Goal: Check status: Check status

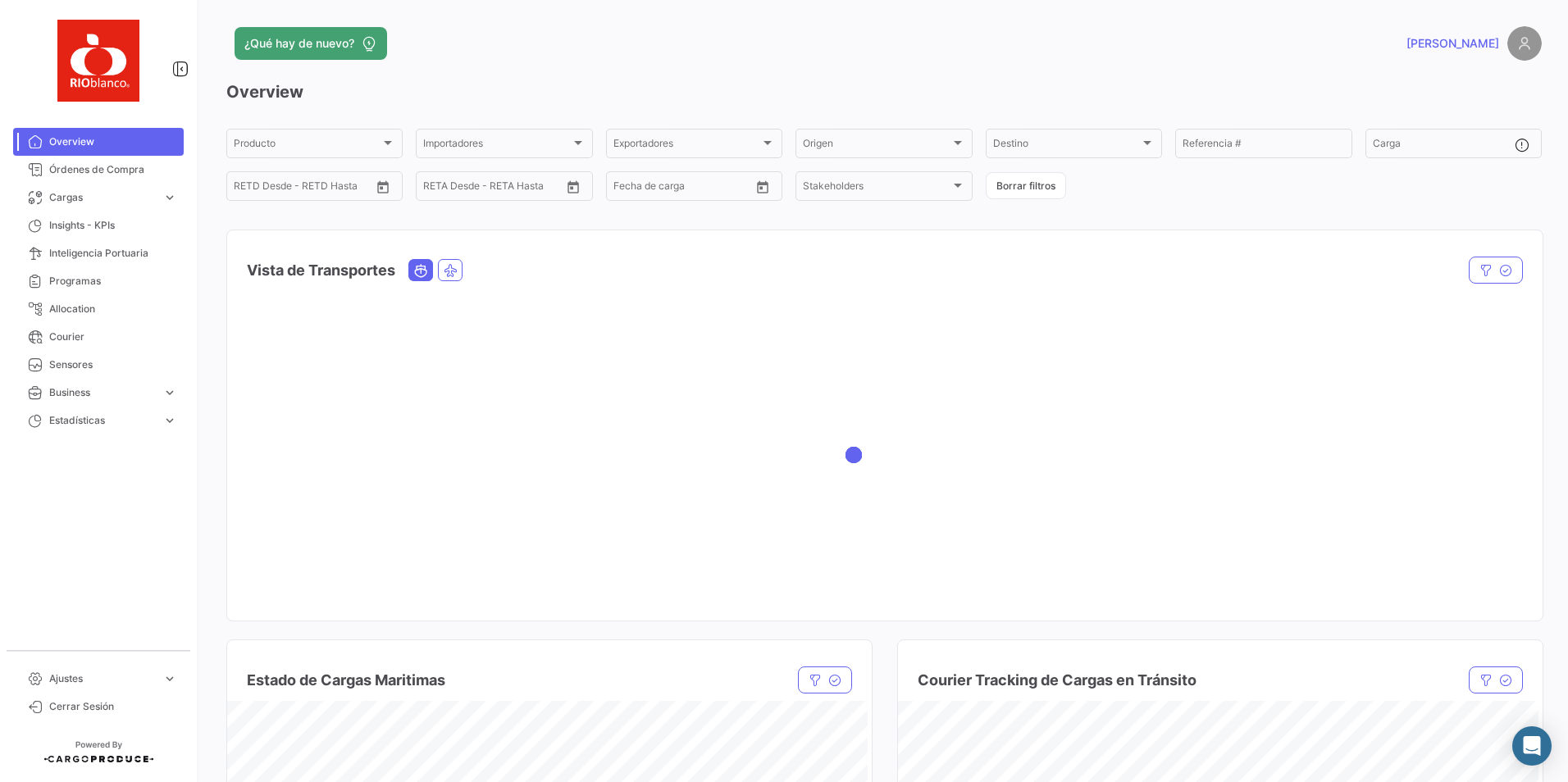
drag, startPoint x: 117, startPoint y: 203, endPoint x: 119, endPoint y: 245, distance: 42.0
click at [117, 203] on span "Cargas" at bounding box center [101, 197] width 106 height 15
click at [85, 264] on span "Cargas Marítimas" at bounding box center [84, 260] width 83 height 15
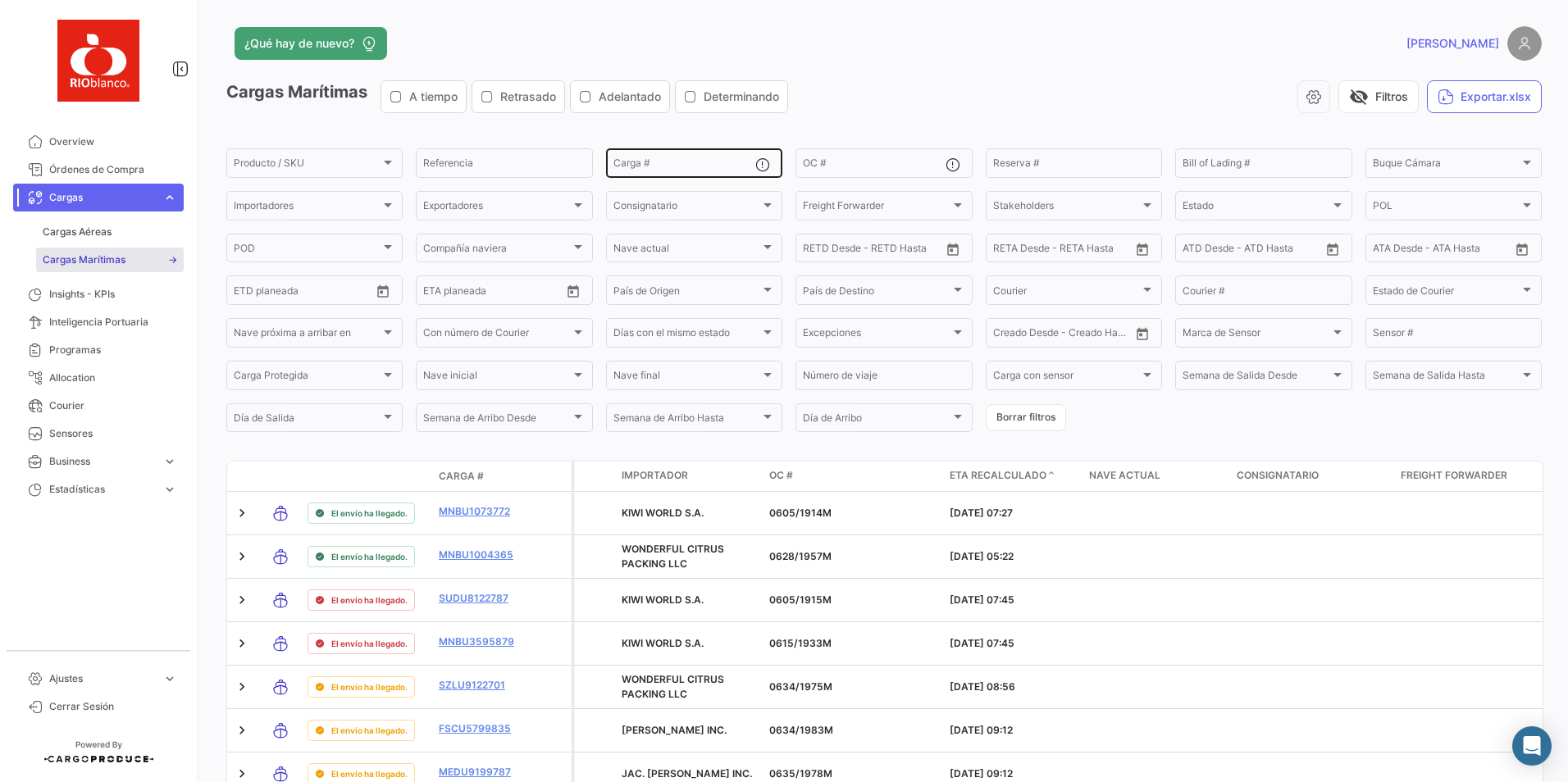
click at [671, 163] on input "Carga #" at bounding box center [685, 166] width 142 height 12
paste input "OTPU6632000"
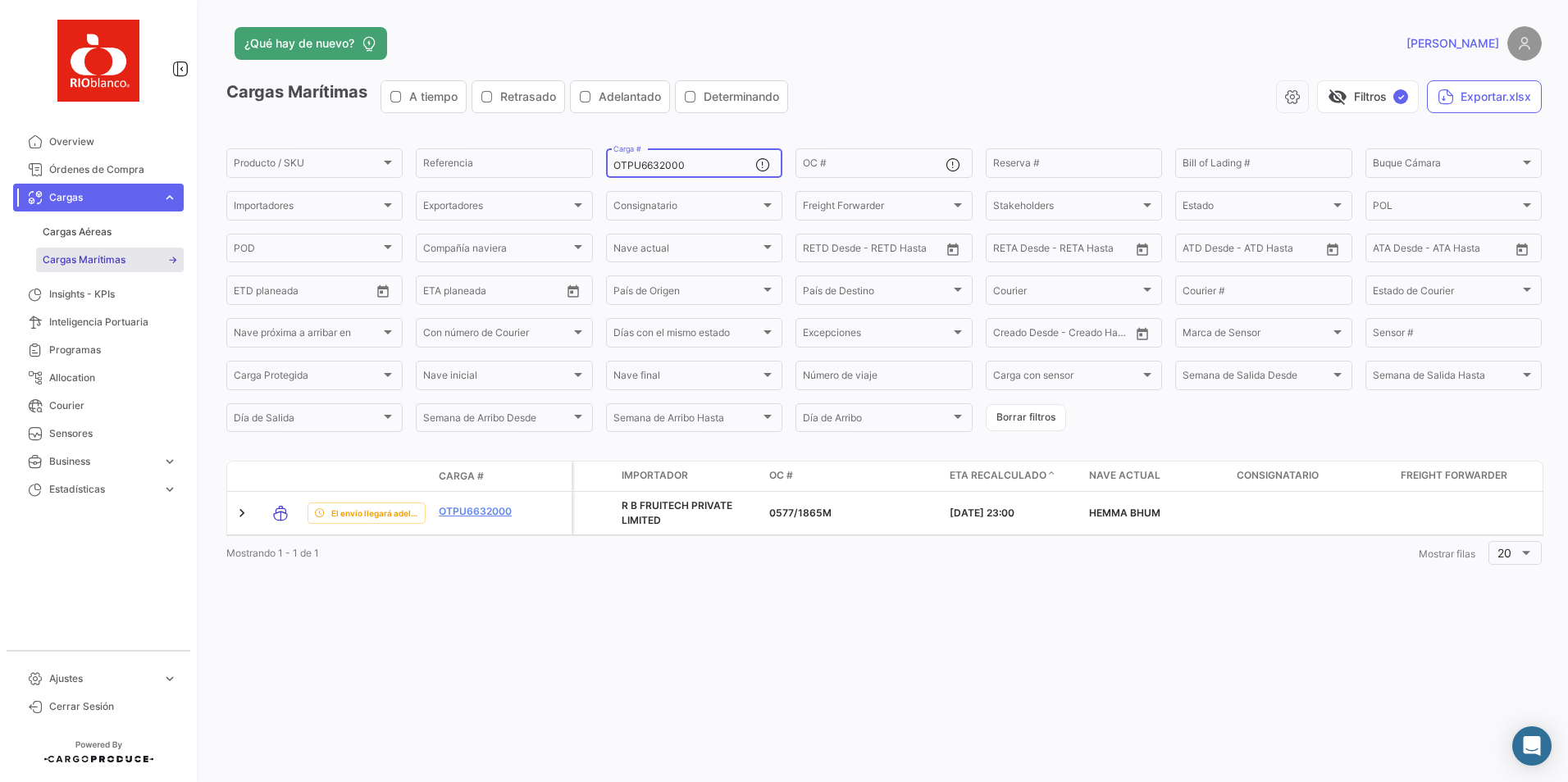
click at [726, 175] on div "OTPU6632000 Carga #" at bounding box center [685, 162] width 142 height 32
click at [704, 169] on input "OTPU6632000" at bounding box center [685, 166] width 142 height 12
paste input "CAAU4043083"
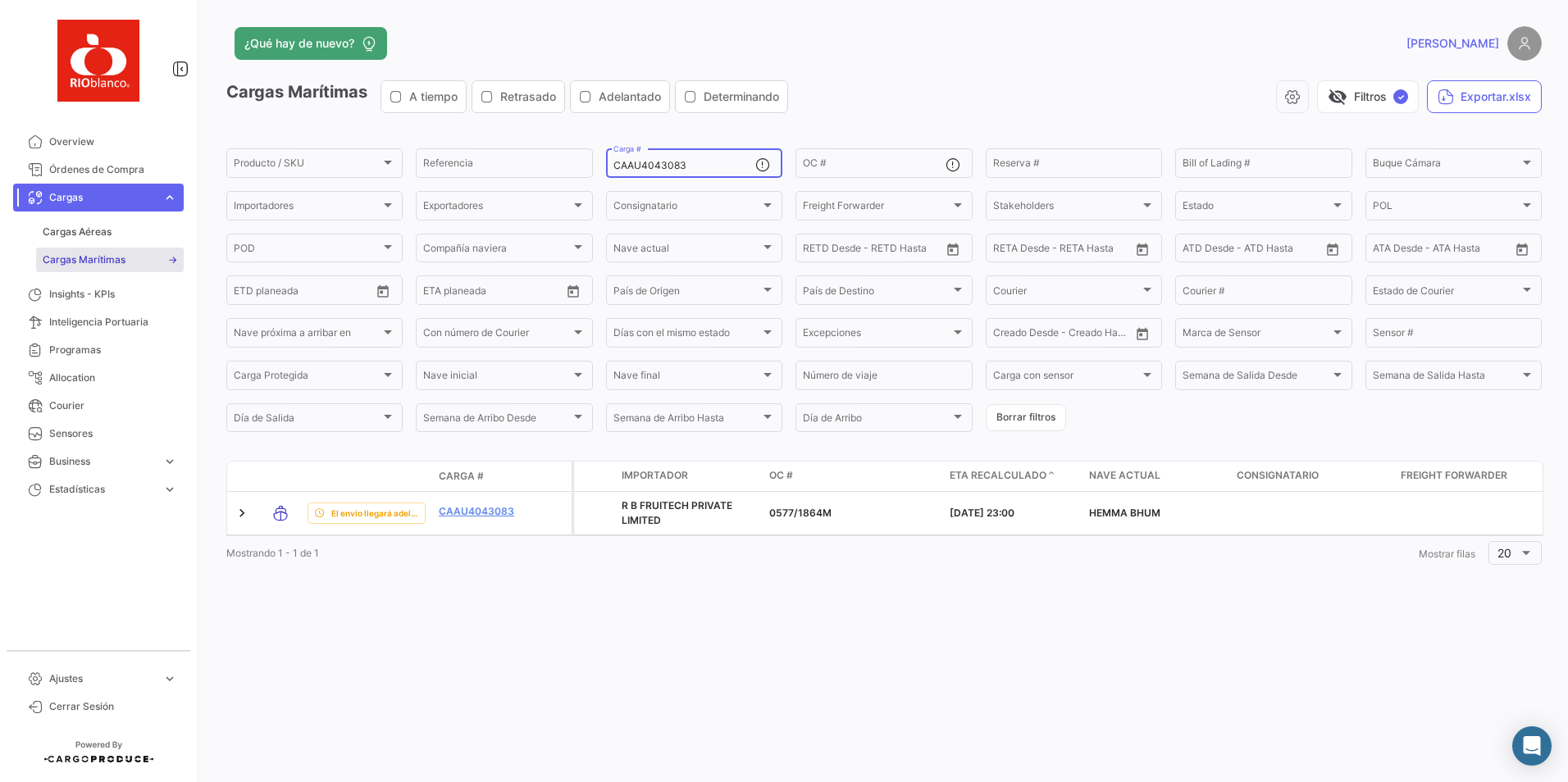
click at [657, 163] on input "CAAU4043083" at bounding box center [685, 166] width 142 height 12
paste input "PCIU6149666"
type input "PCIU6149666"
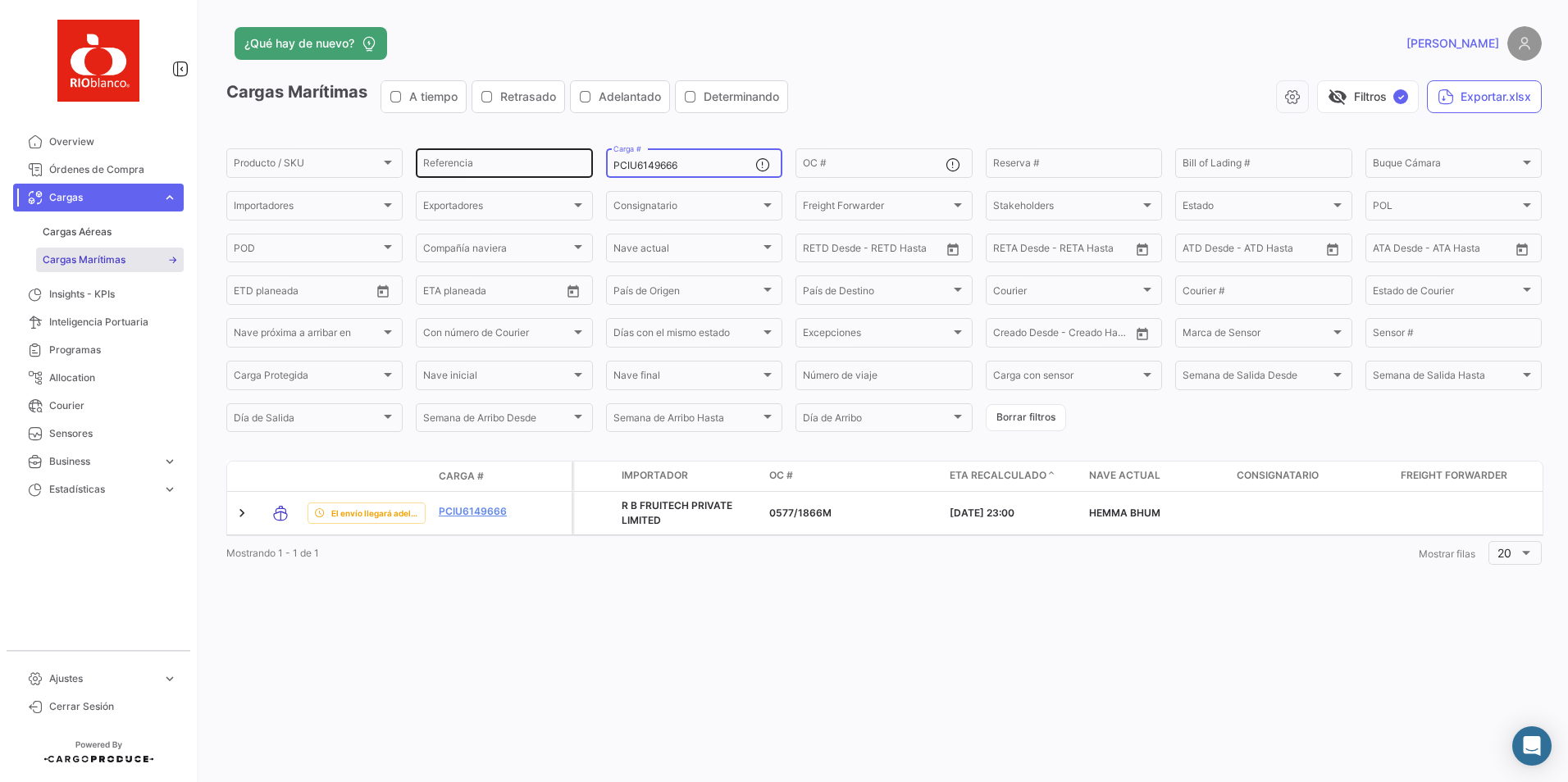
drag, startPoint x: 587, startPoint y: 156, endPoint x: 510, endPoint y: 150, distance: 77.2
click at [0, 0] on div "Producto / SKU Producto / SKU Referencia PCIU6149666 Carga # OC # Reserva # Bil…" at bounding box center [0, 0] width 0 height 0
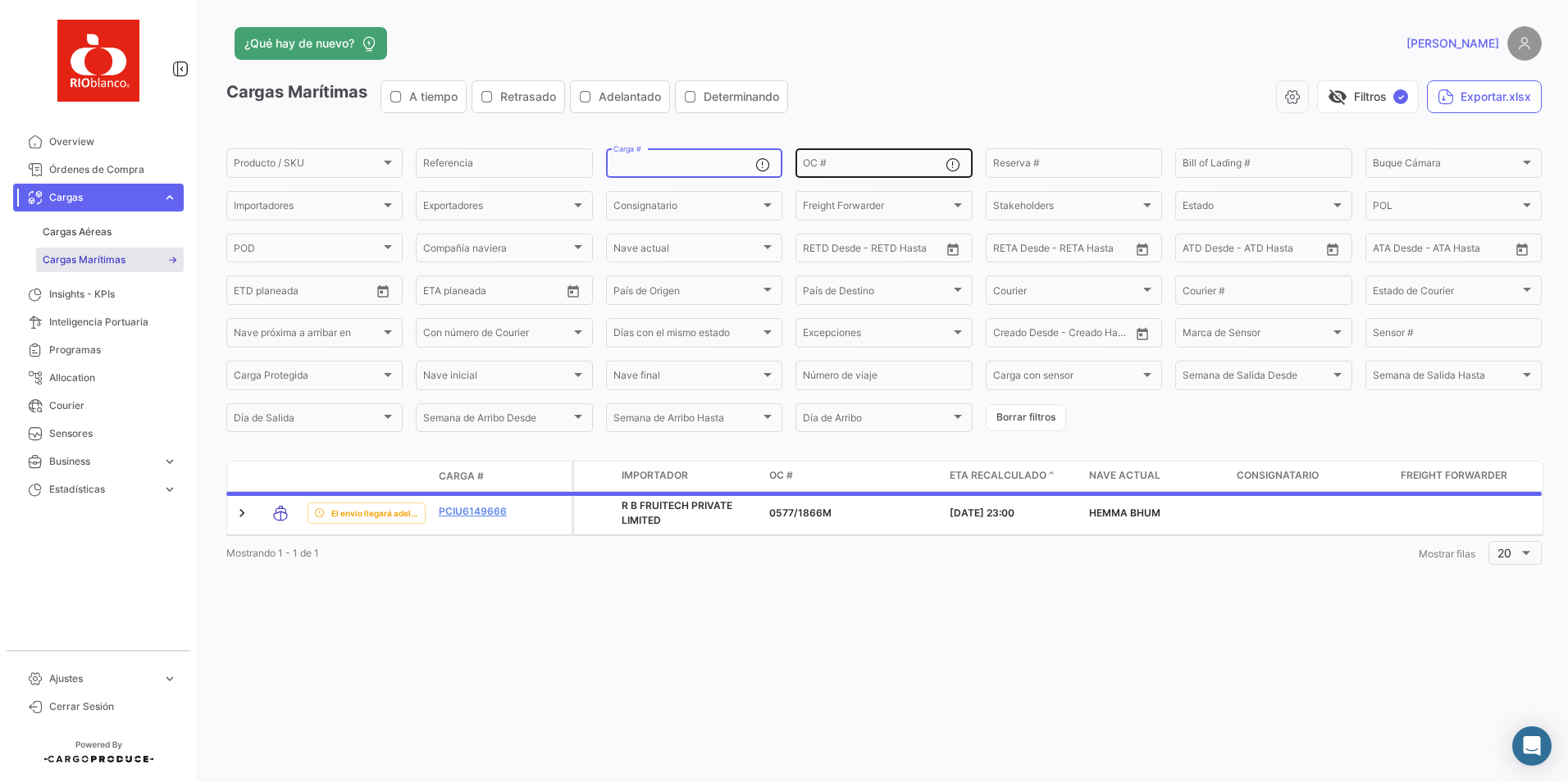
click at [848, 161] on input "OC #" at bounding box center [874, 166] width 142 height 12
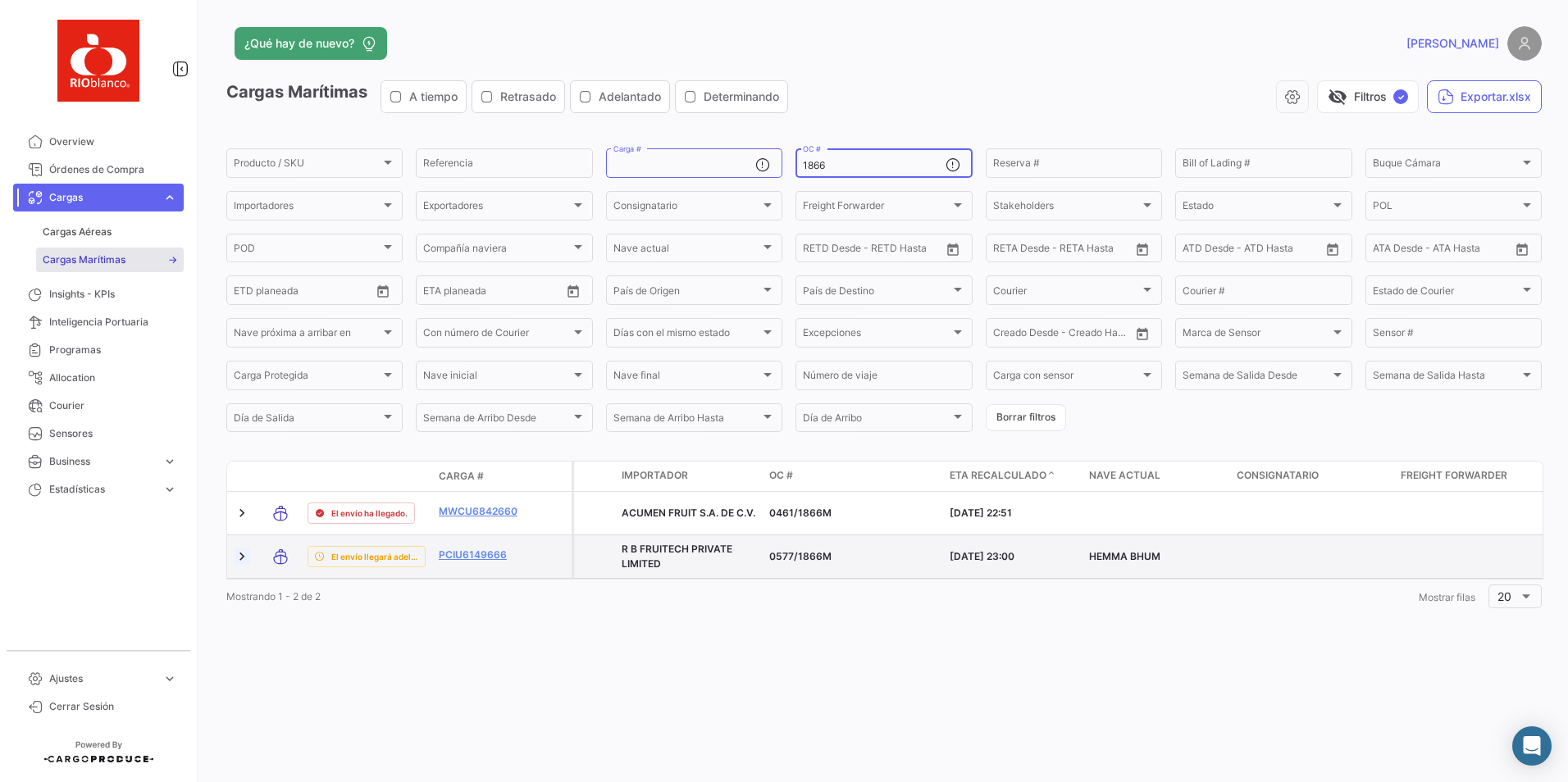
type input "1866"
click at [240, 555] on link at bounding box center [242, 557] width 16 height 16
click at [237, 556] on link at bounding box center [242, 557] width 16 height 16
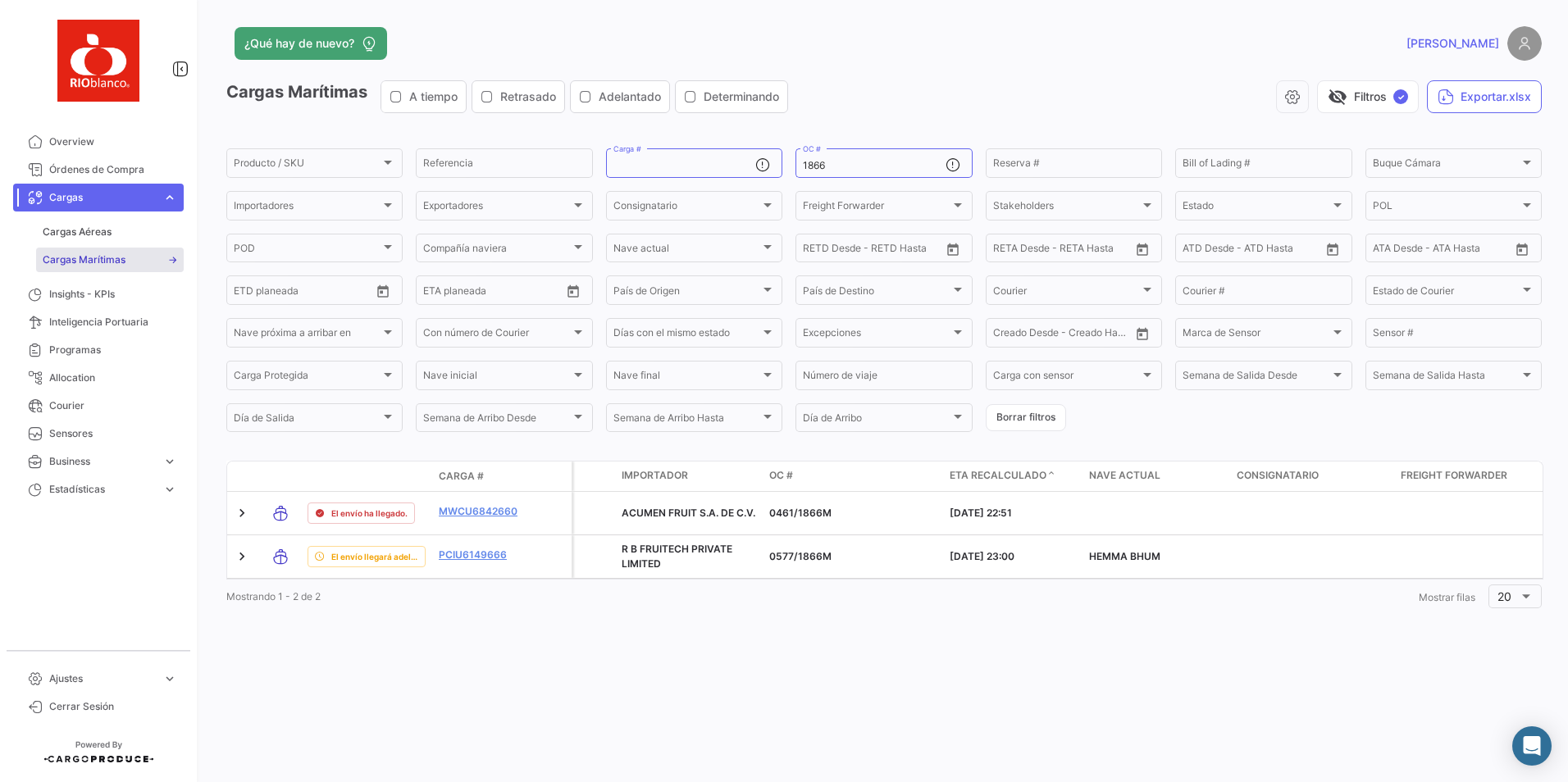
click at [996, 686] on div "¿Qué hay de nuevo? [PERSON_NAME] Marítimas A tiempo Retrasado Adelantado Determ…" at bounding box center [883, 391] width 1368 height 782
click at [655, 21] on div "¿Qué hay de nuevo? [PERSON_NAME] Marítimas A tiempo Retrasado Adelantado Determ…" at bounding box center [883, 391] width 1368 height 782
